Goal: Transaction & Acquisition: Obtain resource

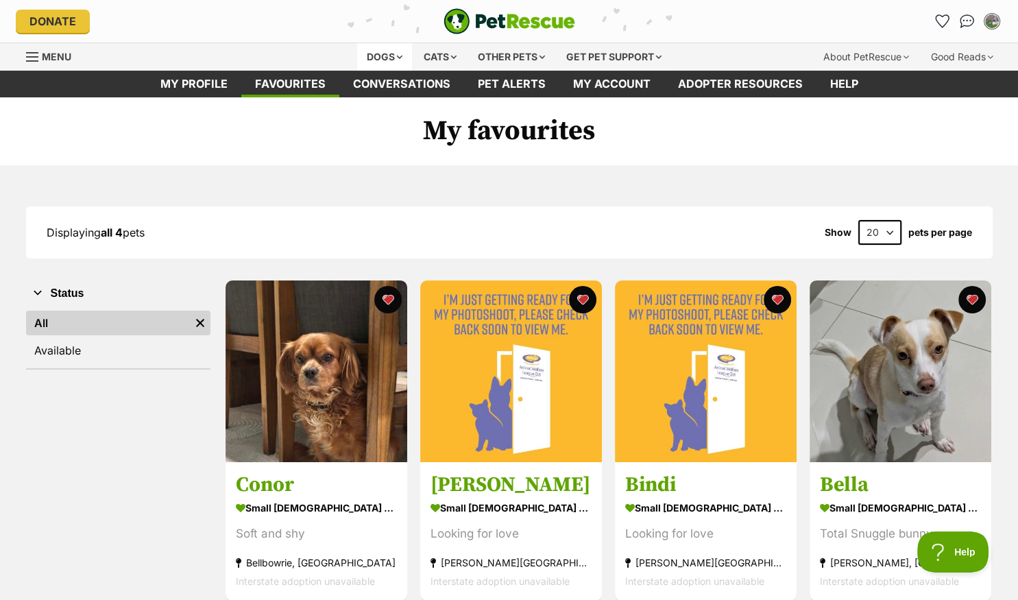
click at [380, 55] on div "Dogs" at bounding box center [384, 56] width 55 height 27
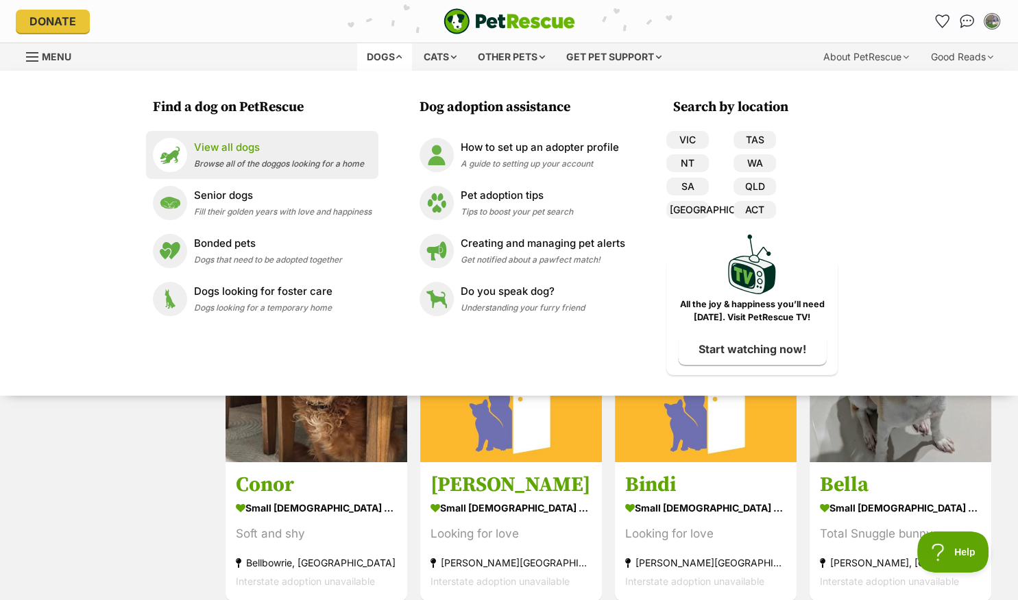
click at [247, 163] on span "Browse all of the doggos looking for a home" at bounding box center [279, 163] width 170 height 10
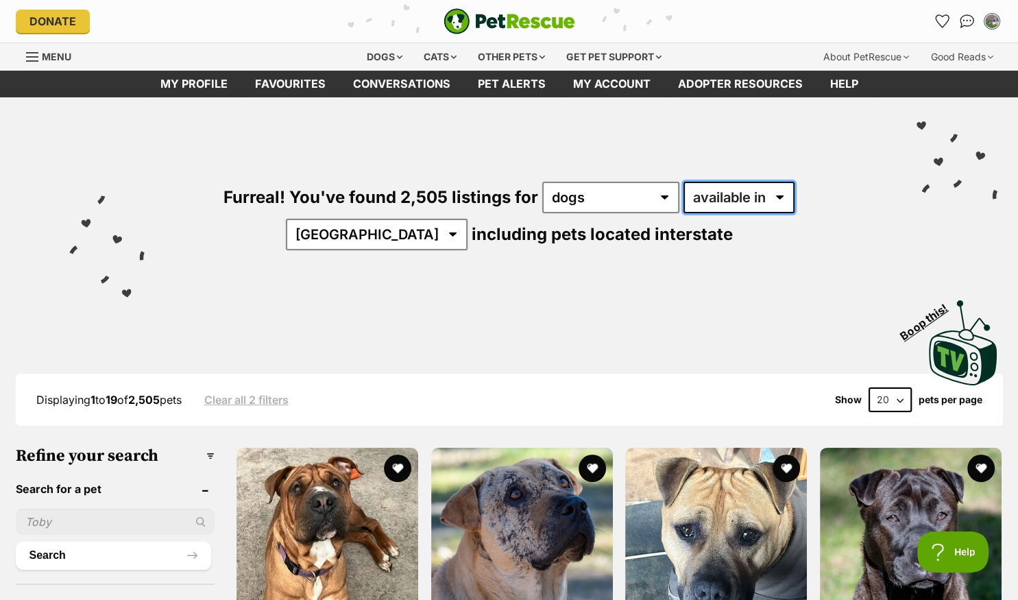
click at [729, 193] on select "available in located in" at bounding box center [738, 198] width 111 height 32
click at [730, 194] on select "available in located in" at bounding box center [738, 198] width 111 height 32
click at [683, 182] on select "available in located in" at bounding box center [738, 198] width 111 height 32
select select "disabled"
click option "located in" at bounding box center [0, 0] width 0 height 0
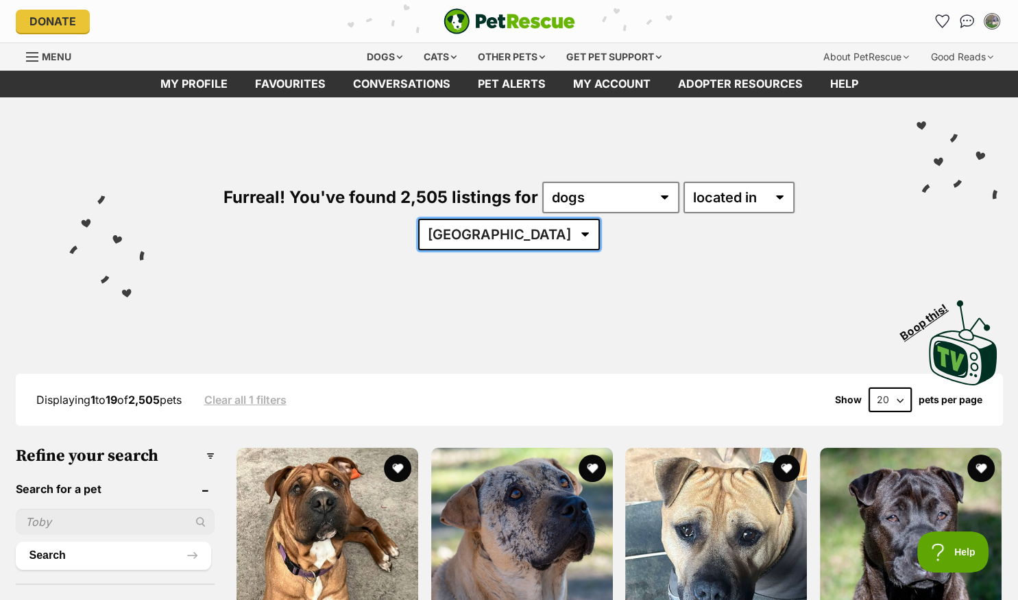
click at [418, 219] on select "Australia ACT NSW NT QLD SA TAS VIC WA" at bounding box center [509, 235] width 182 height 32
select select "QLD"
click option "QLD" at bounding box center [0, 0] width 0 height 0
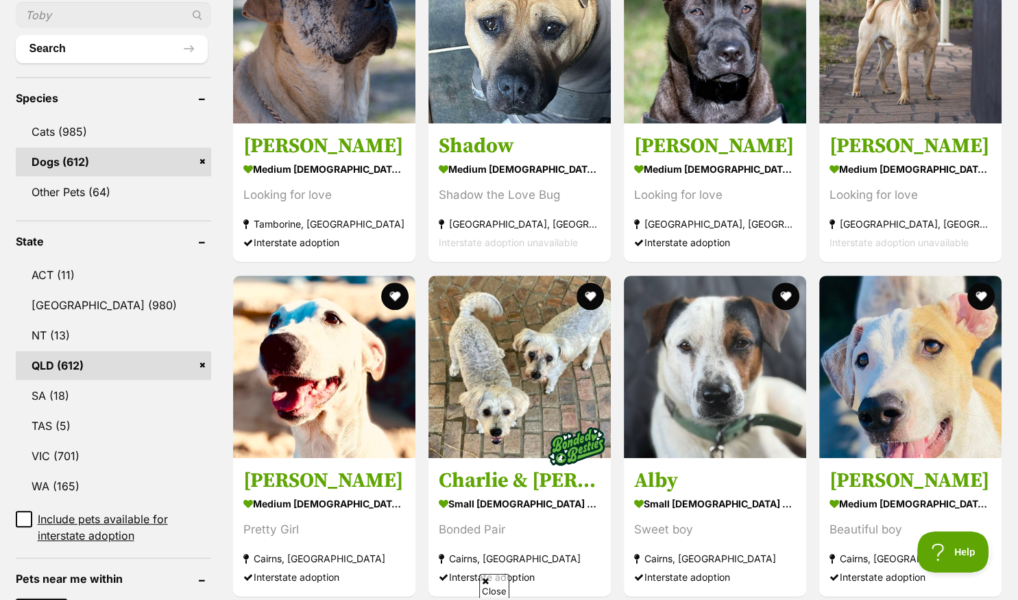
type input"] "4073"
click at [119, 470] on ul "ACT (11) NSW (980) NT (13) QLD (612) SA (18) TAS (5) VIC (701) WA (165) Include…" at bounding box center [113, 395] width 195 height 296
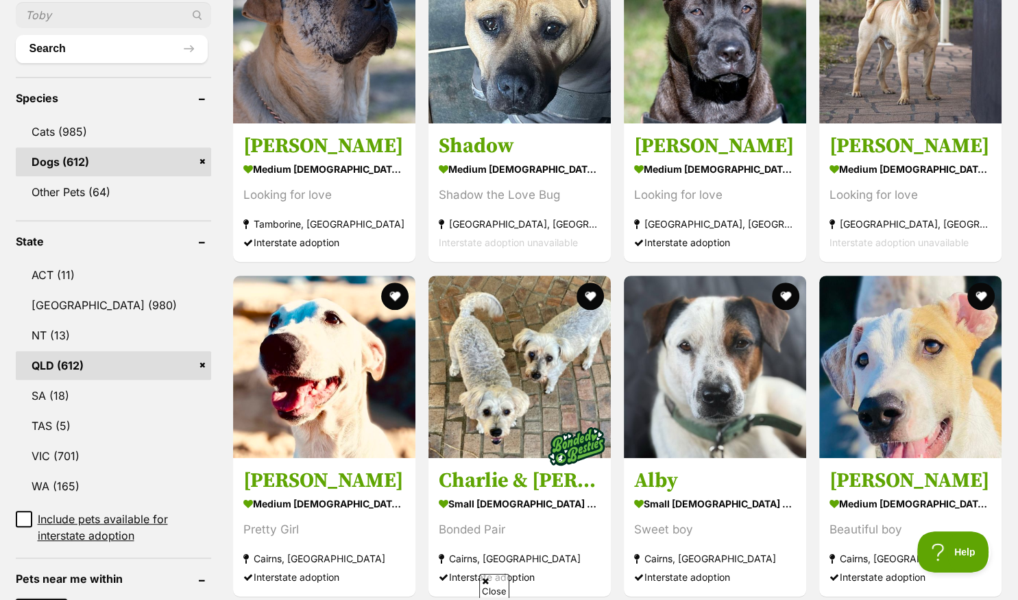
scroll to position [651, 0]
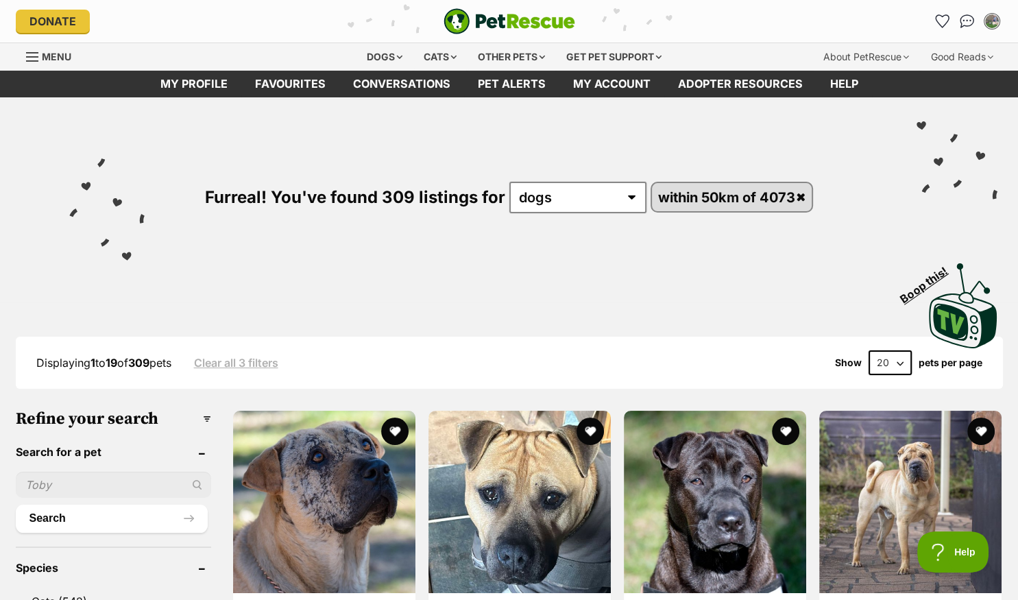
click at [869, 350] on select "20 40 60" at bounding box center [890, 362] width 43 height 25
click at [898, 361] on select "20 40 60" at bounding box center [890, 362] width 43 height 25
click at [869, 350] on select "20 40 60" at bounding box center [890, 362] width 43 height 25
select select "60"
click option "60" at bounding box center [0, 0] width 0 height 0
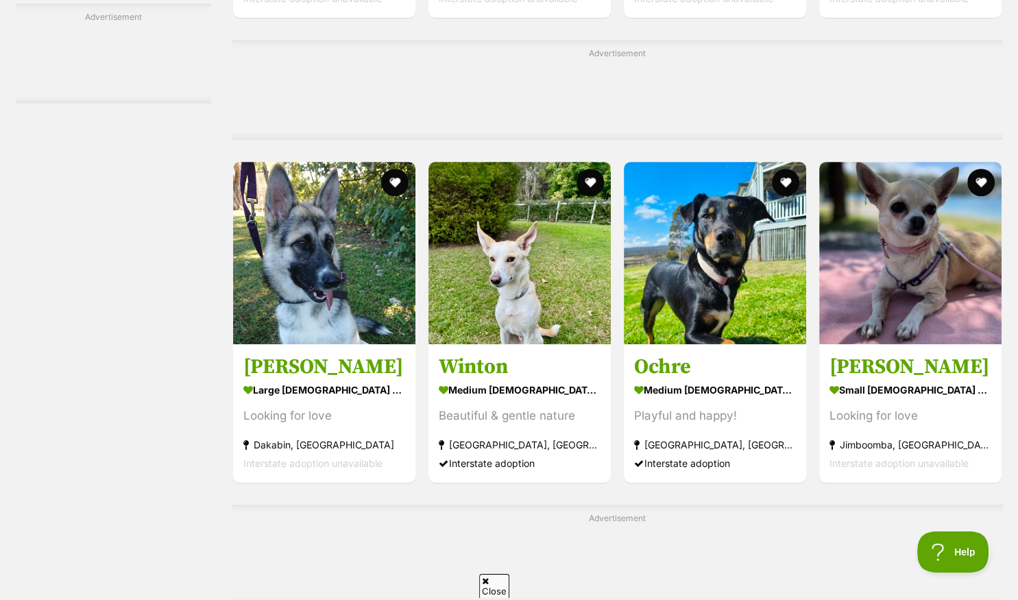
scroll to position [5646, 0]
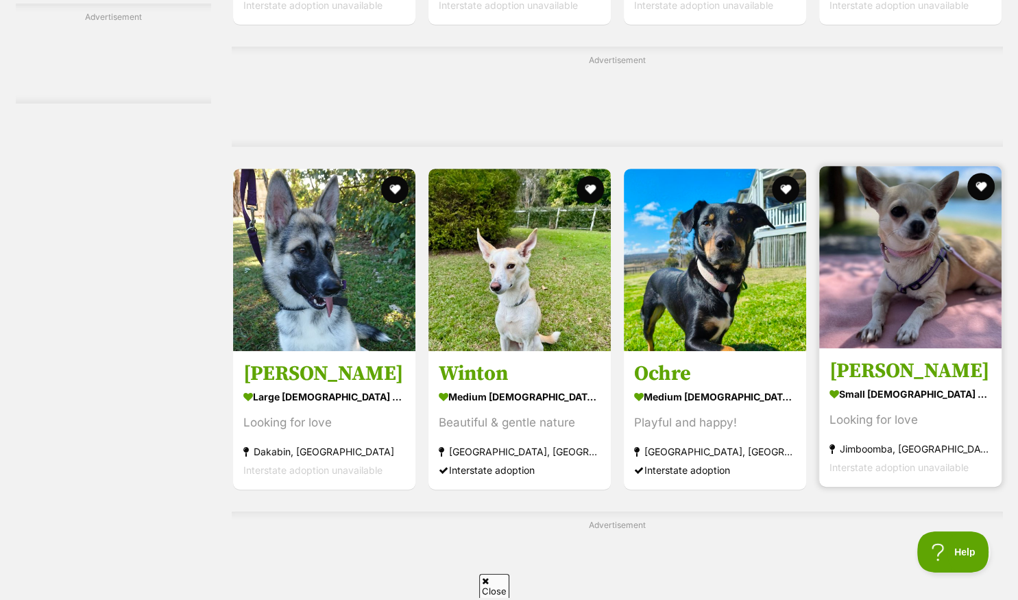
click at [850, 322] on img at bounding box center [910, 257] width 182 height 182
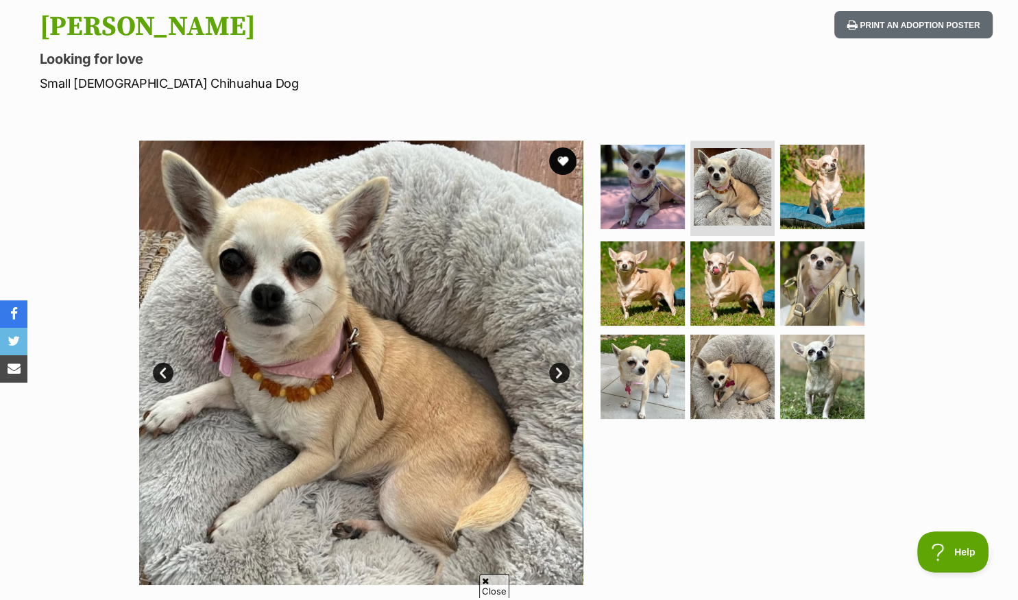
click at [558, 371] on link "Next" at bounding box center [559, 373] width 21 height 21
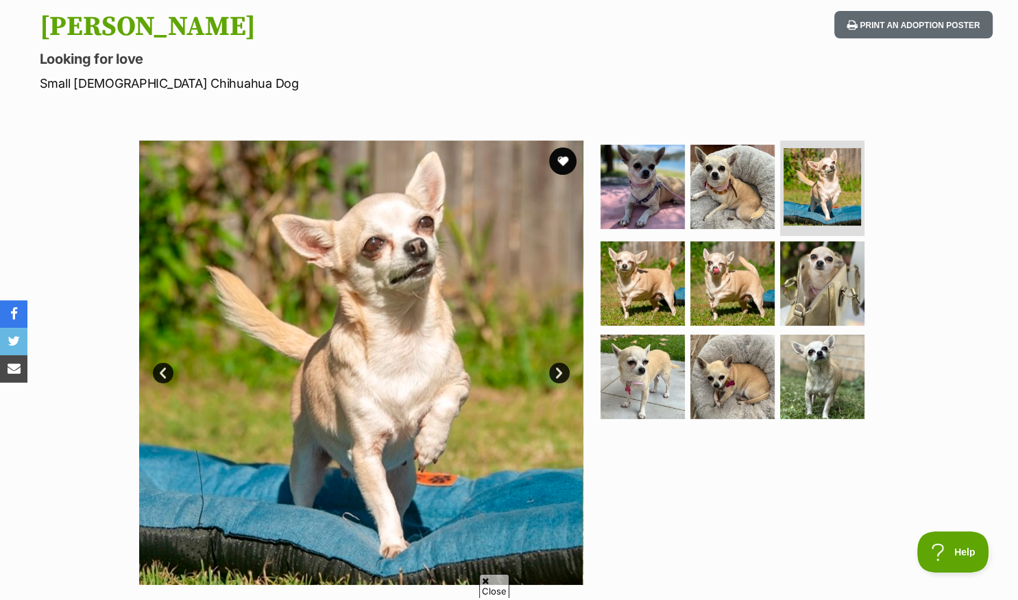
click at [558, 371] on link "Next" at bounding box center [559, 373] width 21 height 21
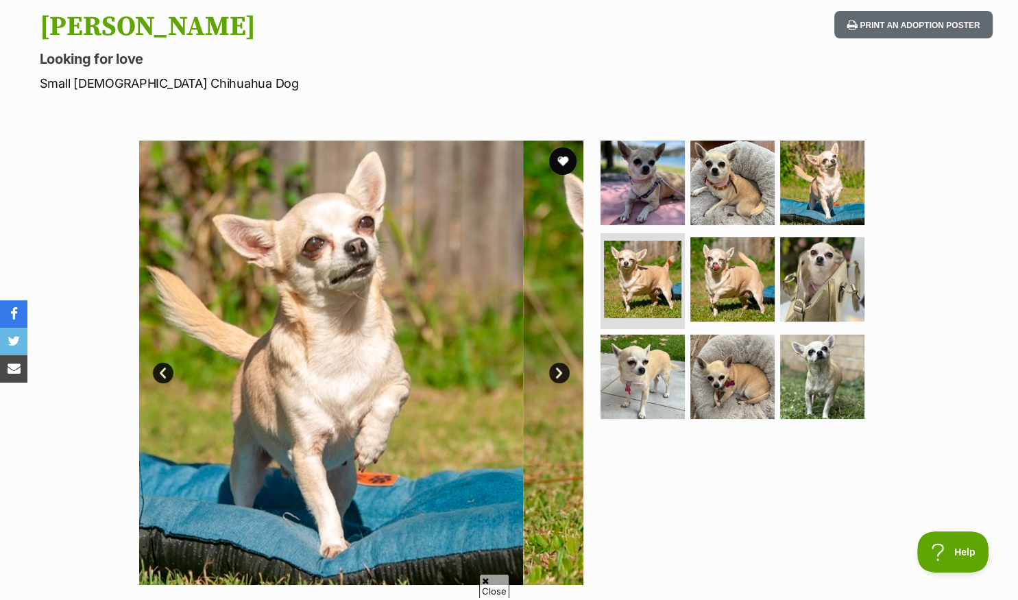
click at [558, 371] on link "Next" at bounding box center [559, 373] width 21 height 21
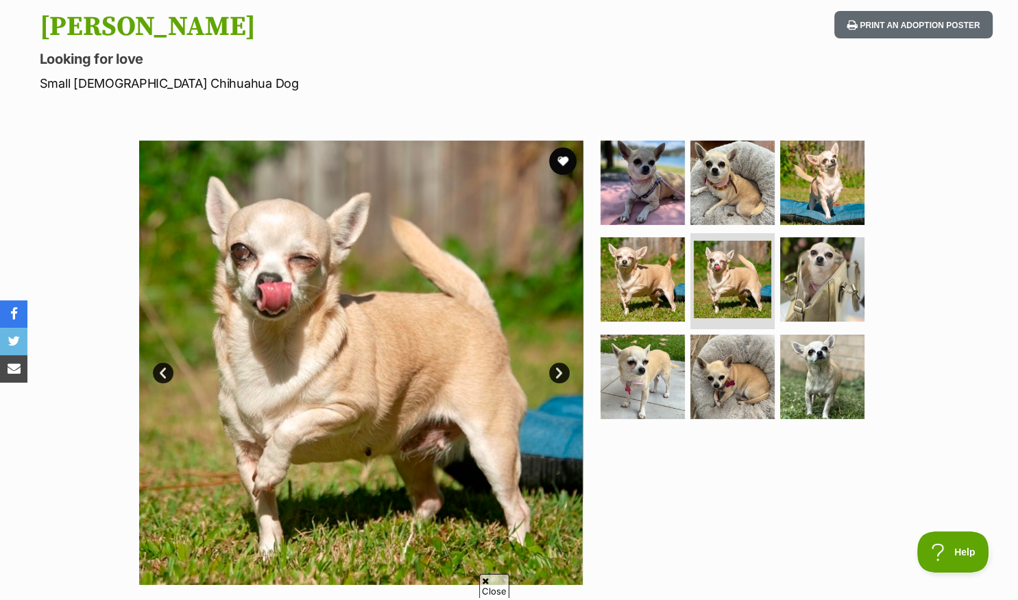
click at [558, 371] on link "Next" at bounding box center [559, 373] width 21 height 21
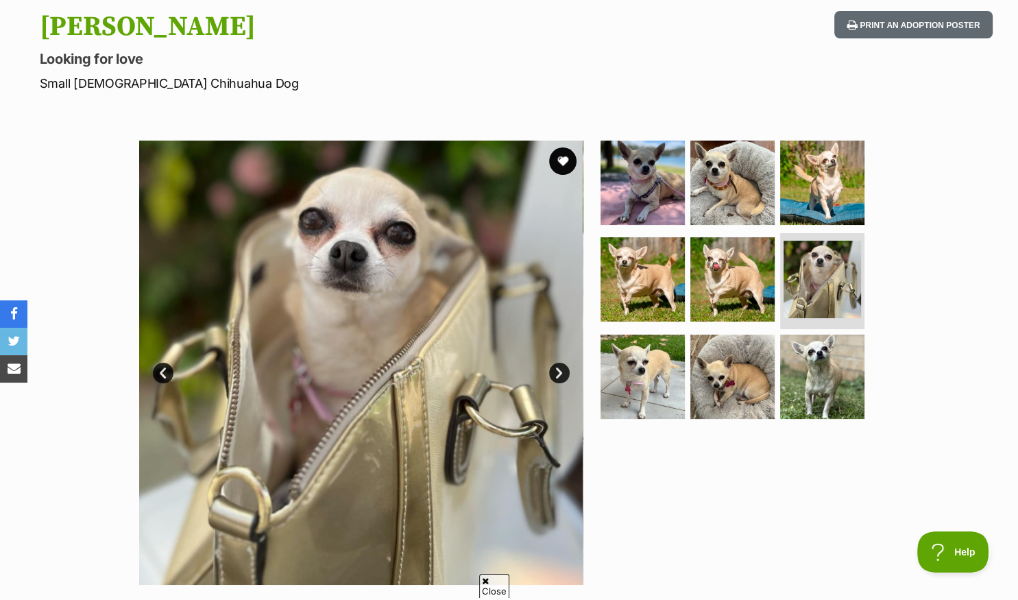
click at [558, 371] on link "Next" at bounding box center [559, 373] width 21 height 21
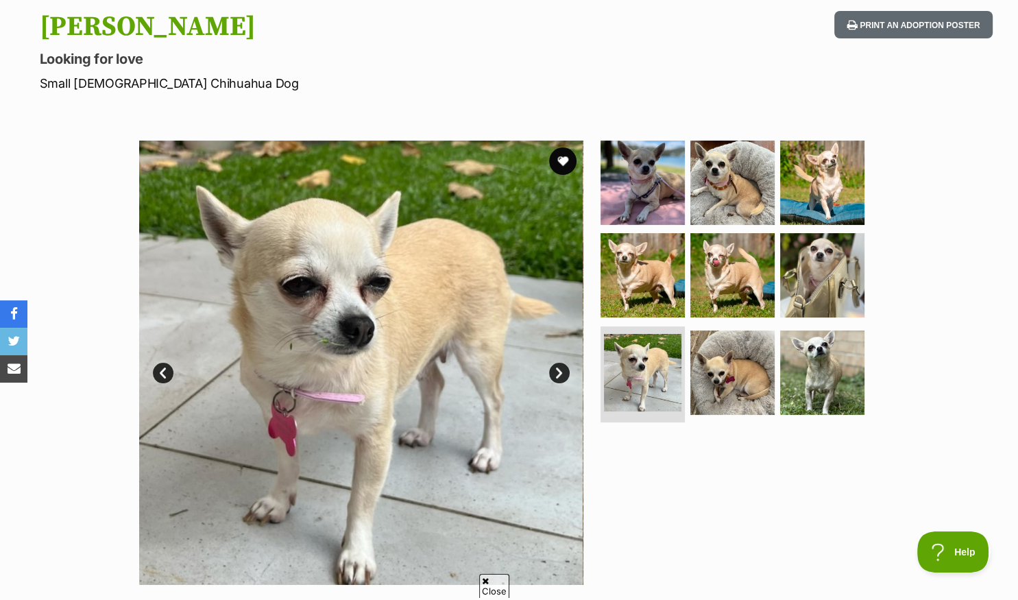
click at [558, 371] on link "Next" at bounding box center [559, 373] width 21 height 21
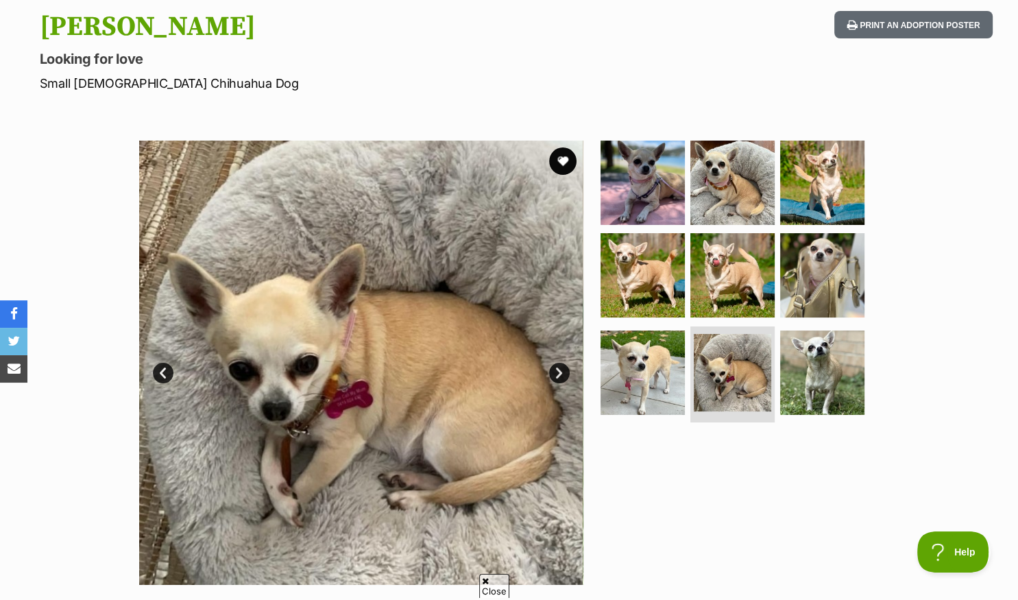
click at [558, 371] on link "Next" at bounding box center [559, 373] width 21 height 21
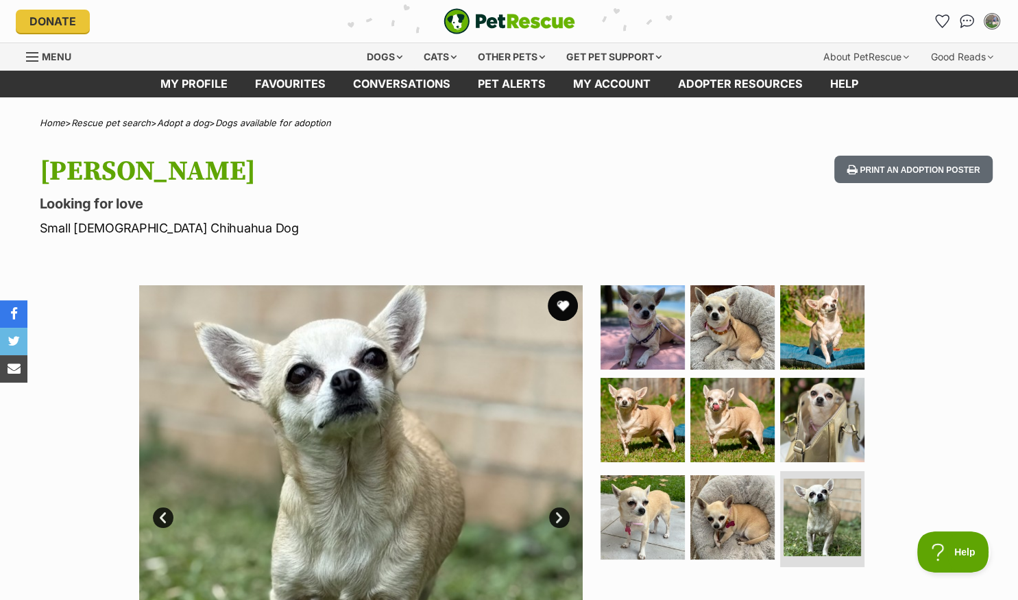
click at [566, 303] on button "favourite" at bounding box center [563, 306] width 30 height 30
click at [396, 80] on link "Conversations" at bounding box center [401, 84] width 125 height 27
